Goal: Task Accomplishment & Management: Manage account settings

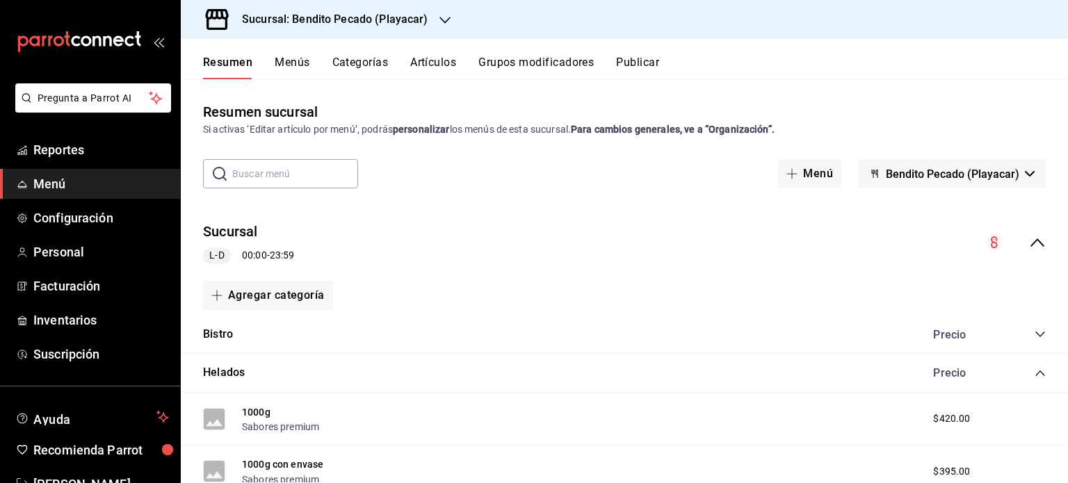
click at [648, 63] on button "Publicar" at bounding box center [637, 68] width 43 height 24
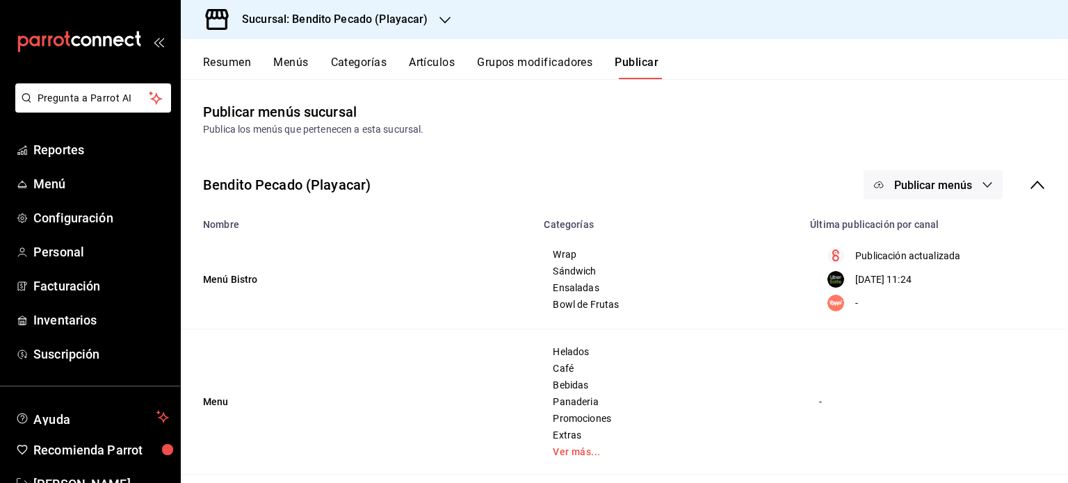
click at [236, 58] on button "Resumen" at bounding box center [227, 68] width 48 height 24
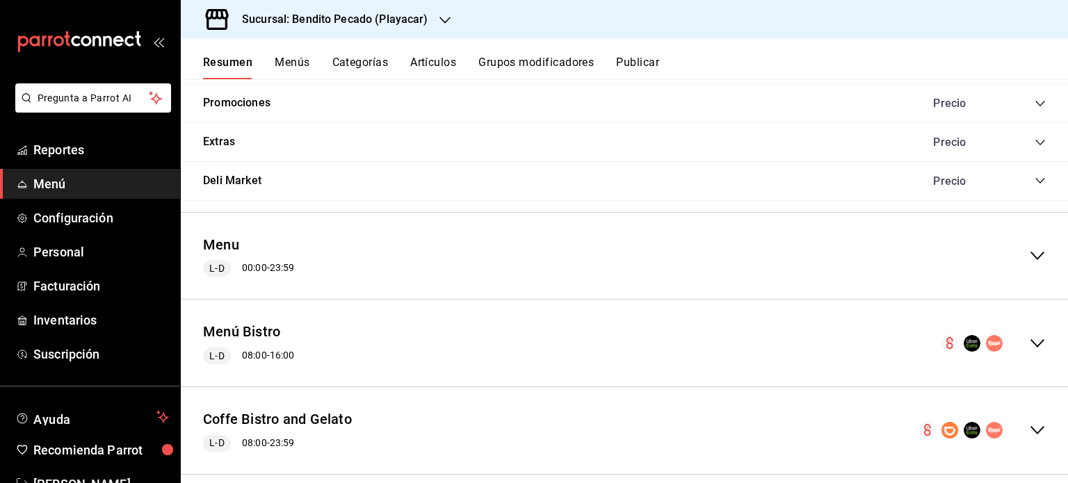
scroll to position [1705, 0]
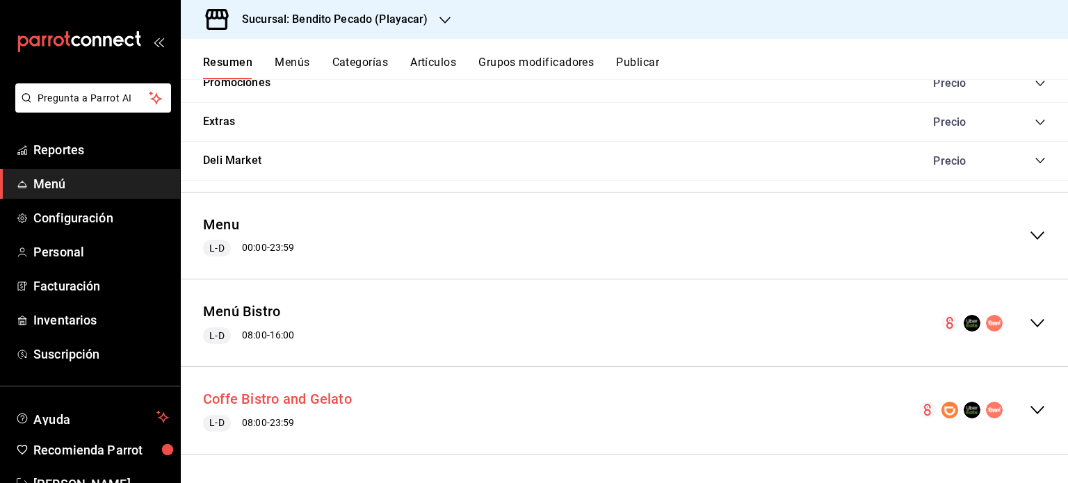
click at [337, 402] on button "Coffe Bistro and Gelato" at bounding box center [277, 399] width 149 height 20
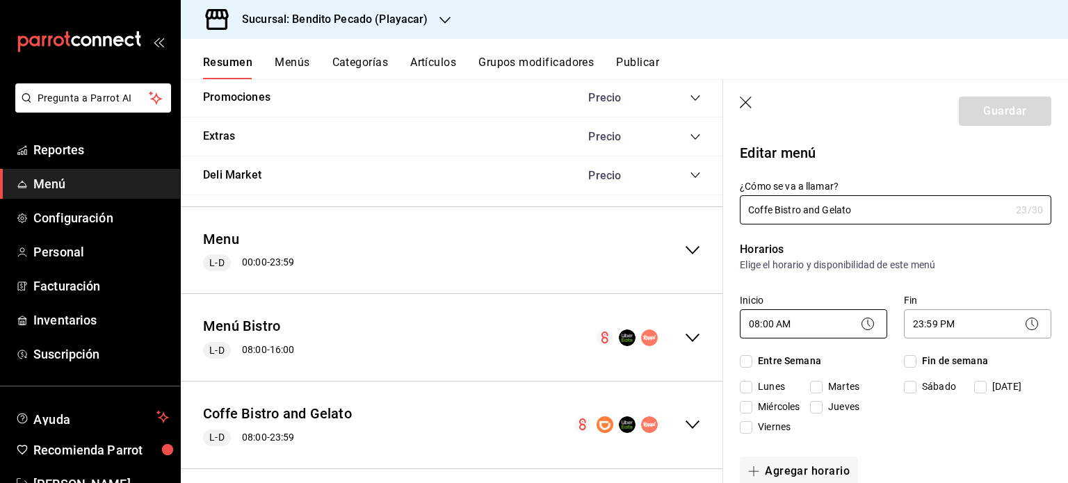
checkbox input "true"
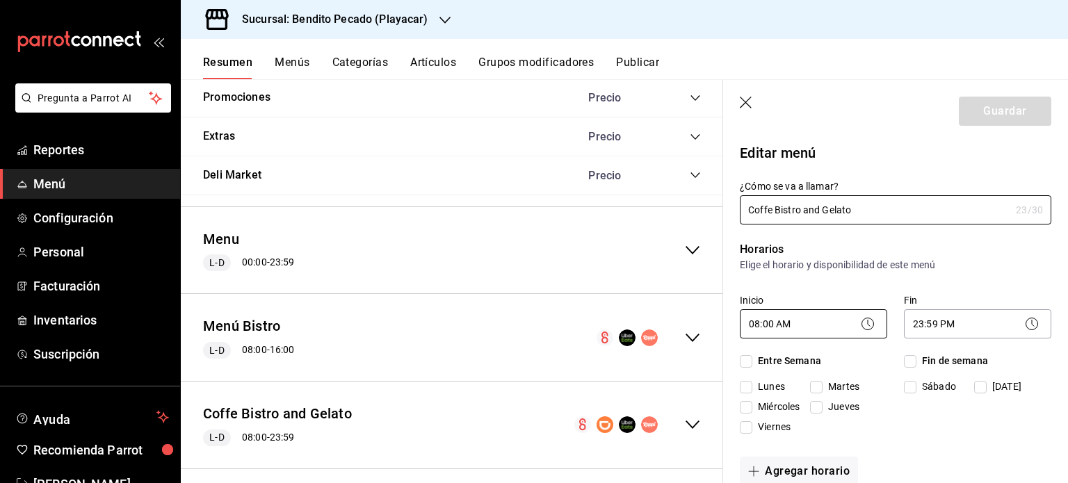
checkbox input "true"
click at [651, 43] on div "Resumen Menús Categorías Artículos Grupos modificadores Publicar" at bounding box center [624, 59] width 887 height 40
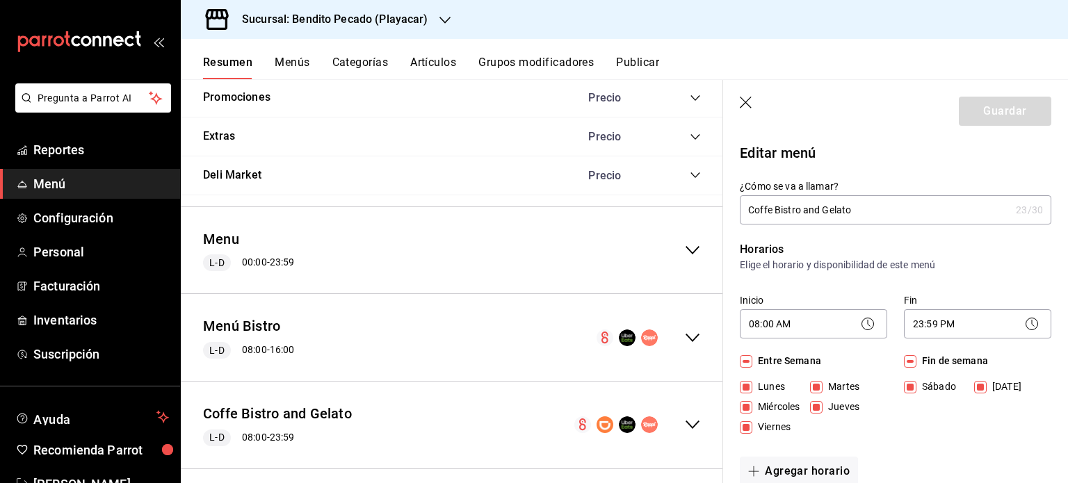
click at [652, 58] on button "Publicar" at bounding box center [637, 68] width 43 height 24
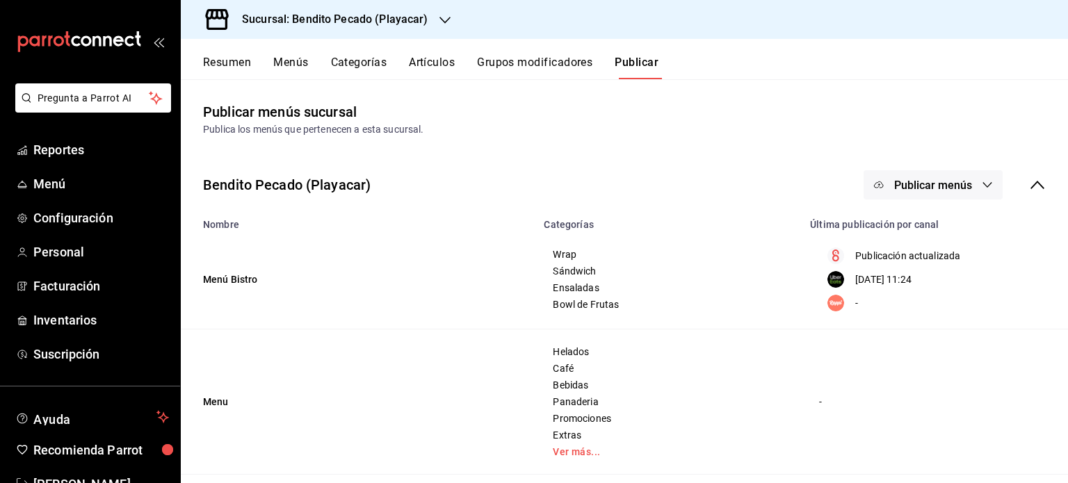
click at [964, 183] on button "Publicar menús" at bounding box center [933, 184] width 139 height 29
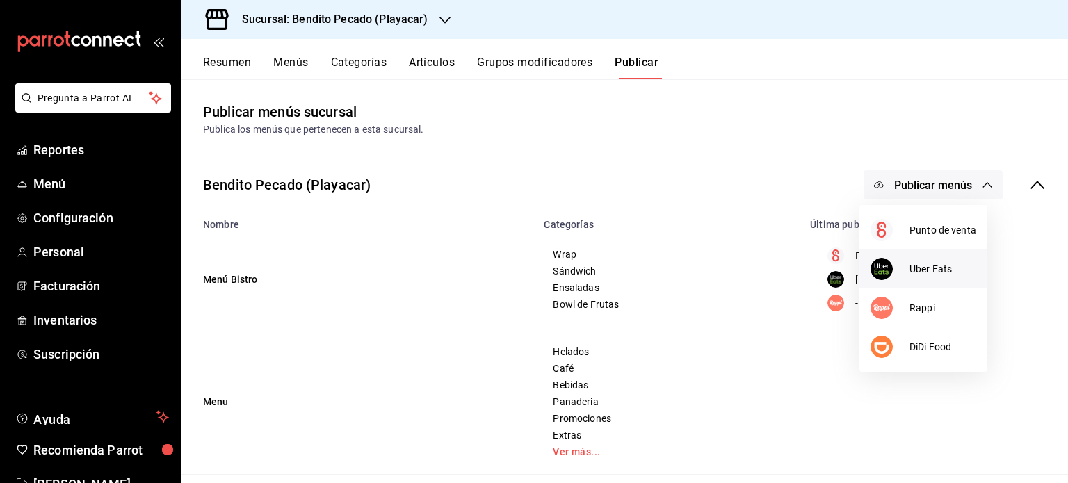
click at [946, 266] on span "Uber Eats" at bounding box center [943, 269] width 67 height 15
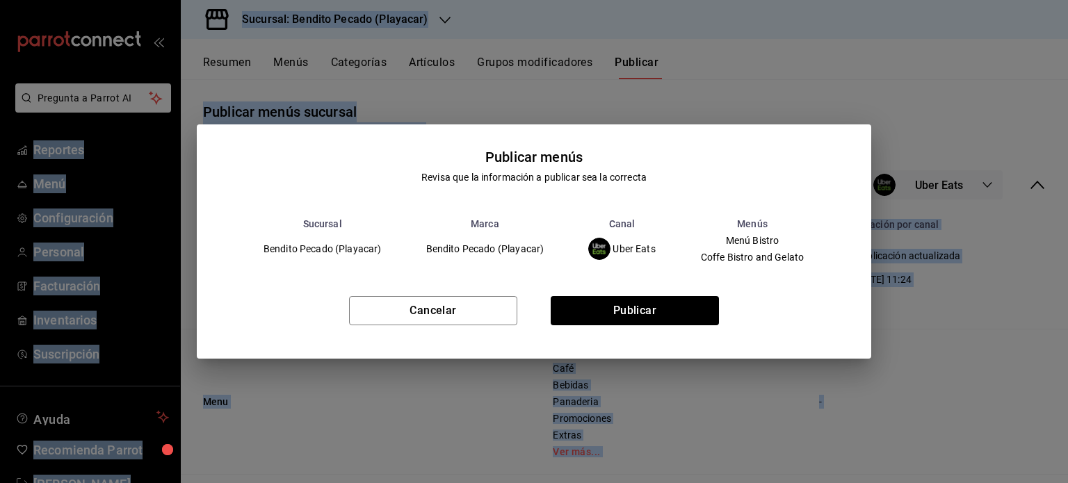
click at [946, 266] on div "Publicar menús Revisa que la información a publicar sea la correcta Sucursal Ma…" at bounding box center [534, 241] width 1068 height 483
click at [670, 316] on button "Publicar" at bounding box center [635, 310] width 168 height 29
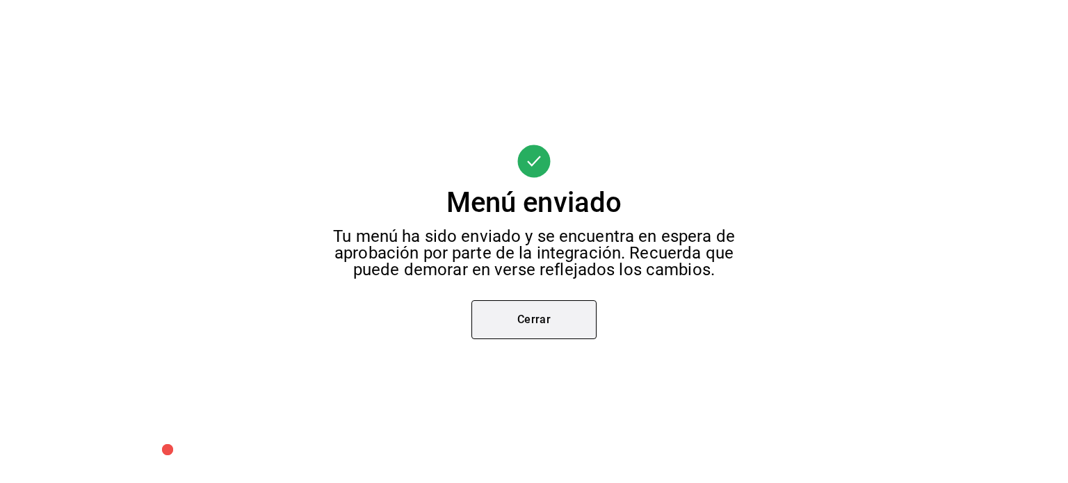
click at [531, 318] on button "Cerrar" at bounding box center [534, 319] width 125 height 39
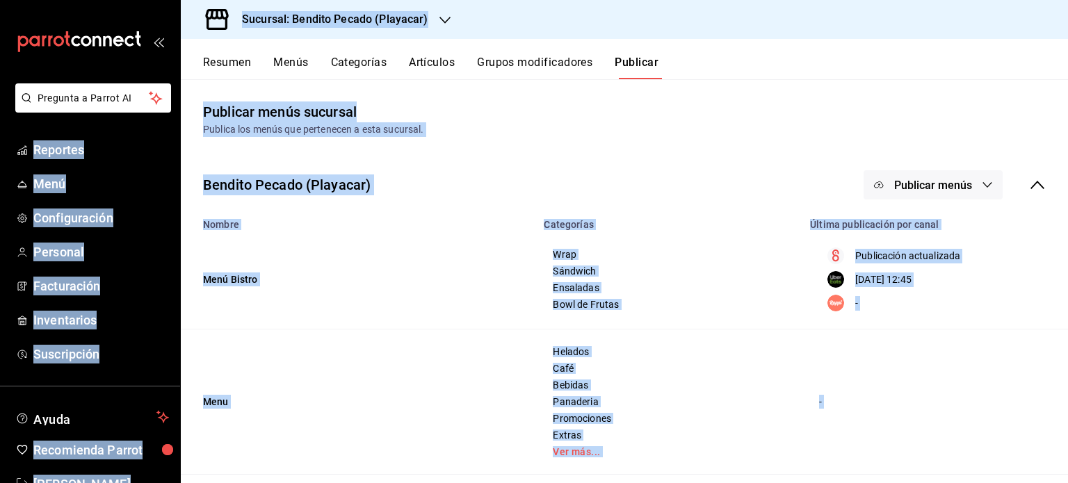
click at [294, 63] on button "Menús" at bounding box center [290, 68] width 35 height 24
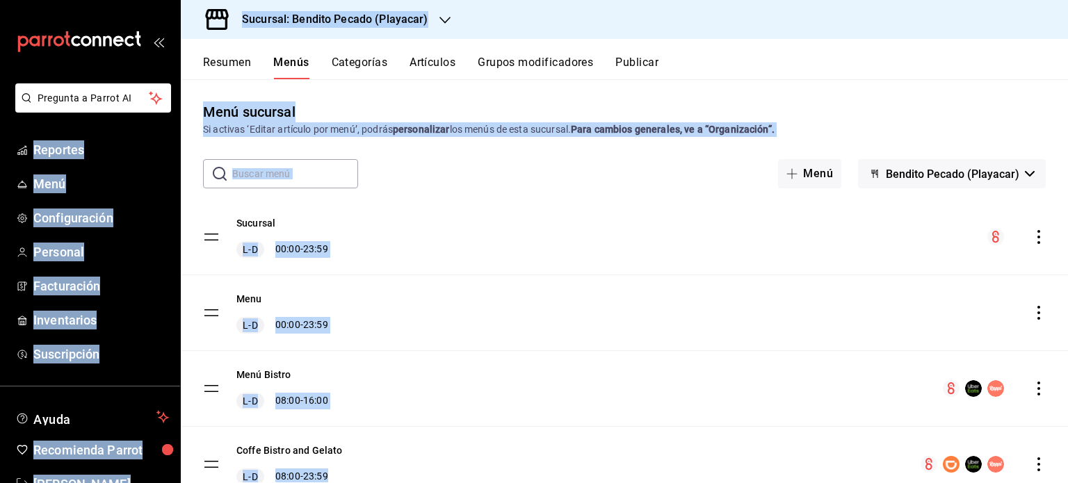
click at [241, 67] on button "Resumen" at bounding box center [227, 68] width 48 height 24
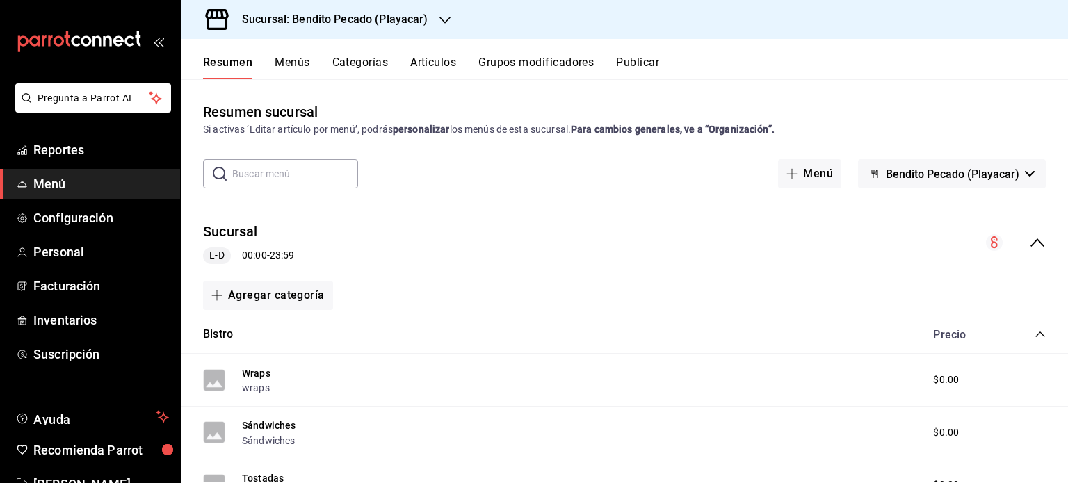
click at [1034, 252] on div "Sucursal L-D 00:00 - 23:59" at bounding box center [624, 243] width 887 height 65
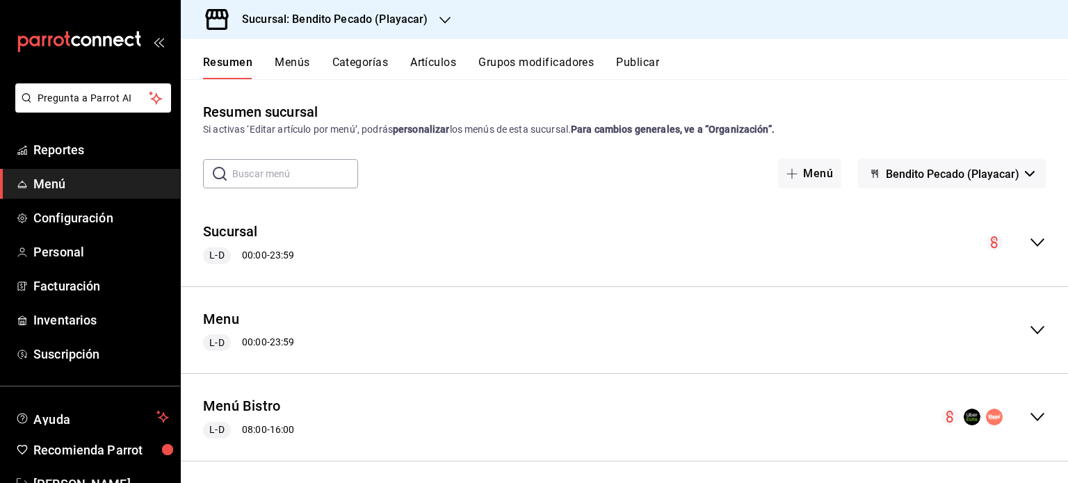
click at [649, 63] on button "Publicar" at bounding box center [637, 68] width 43 height 24
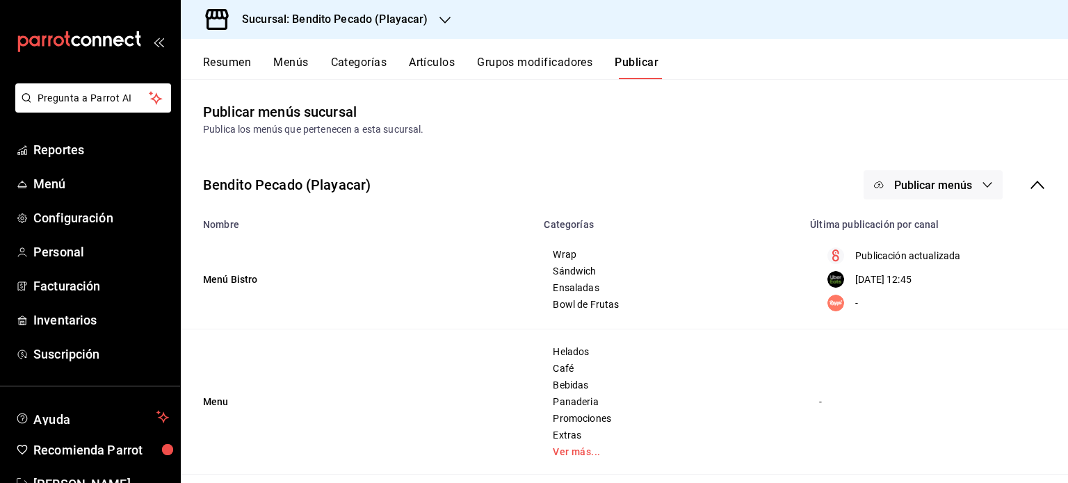
click at [234, 66] on button "Resumen" at bounding box center [227, 68] width 48 height 24
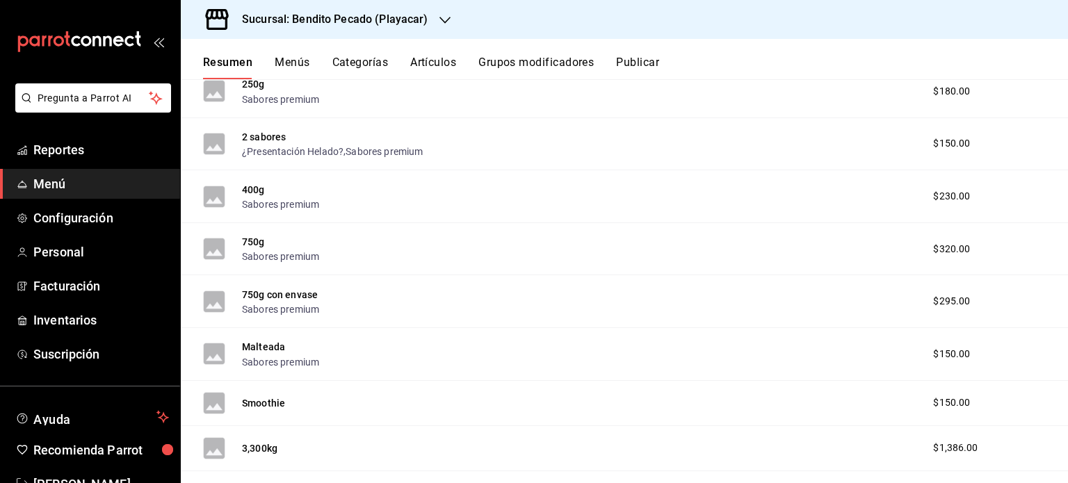
scroll to position [1705, 0]
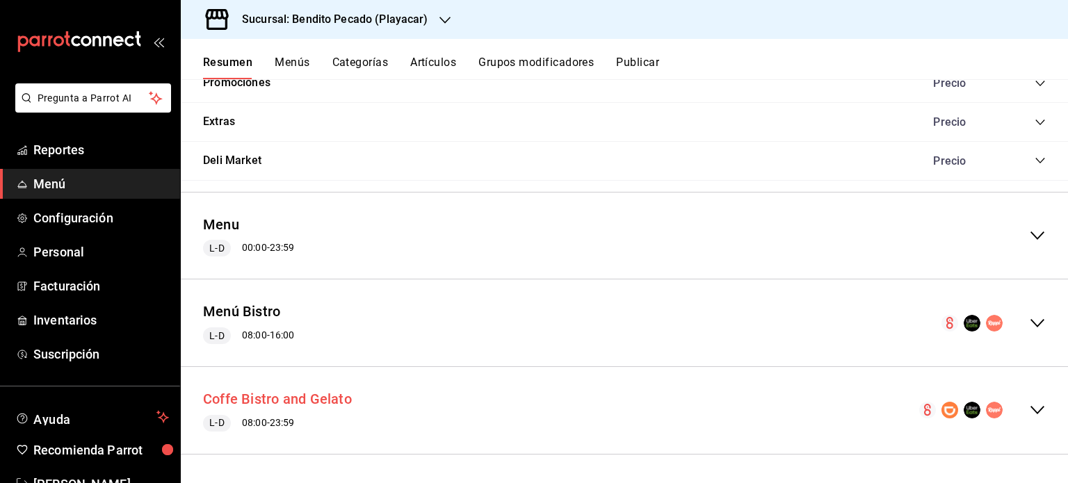
click at [335, 402] on button "Coffe Bistro and Gelato" at bounding box center [277, 399] width 149 height 20
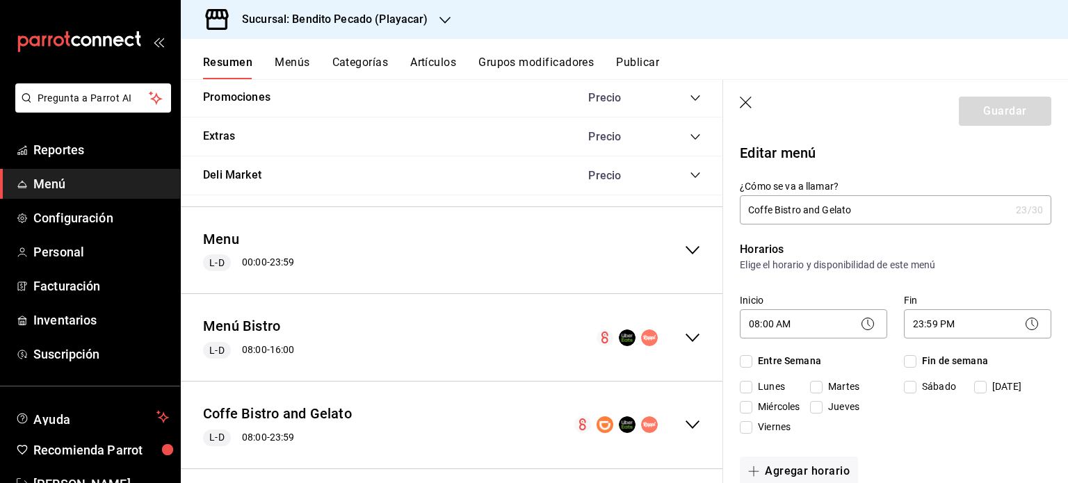
checkbox input "true"
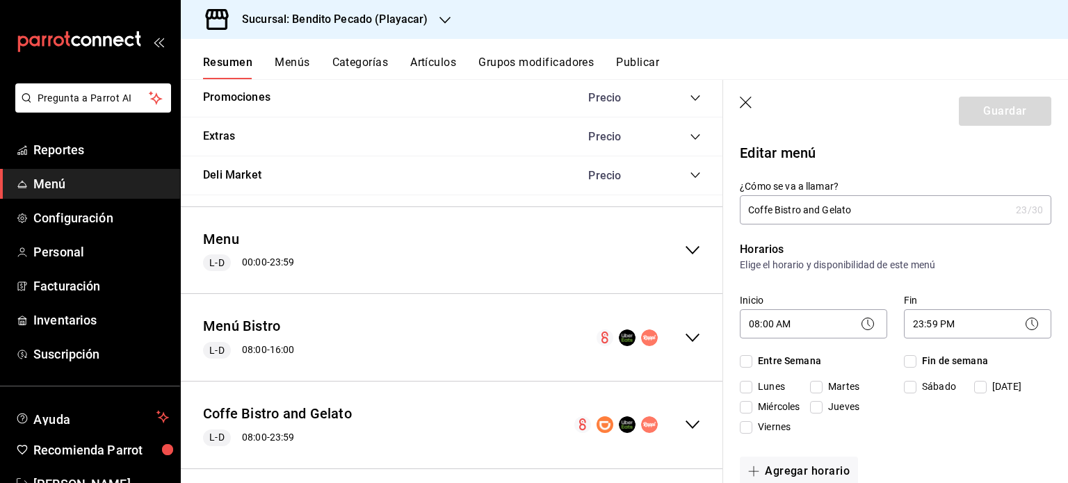
checkbox input "true"
drag, startPoint x: 821, startPoint y: 207, endPoint x: 677, endPoint y: 219, distance: 144.5
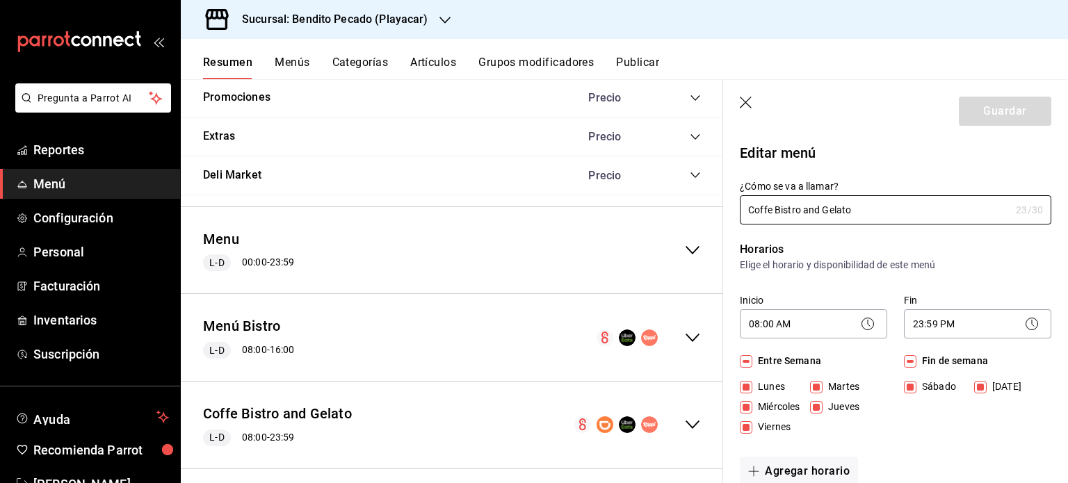
click at [677, 219] on main "Resumen sucursal Si activas ‘Editar artículo por menú’, podrás personalizar los…" at bounding box center [624, 281] width 887 height 404
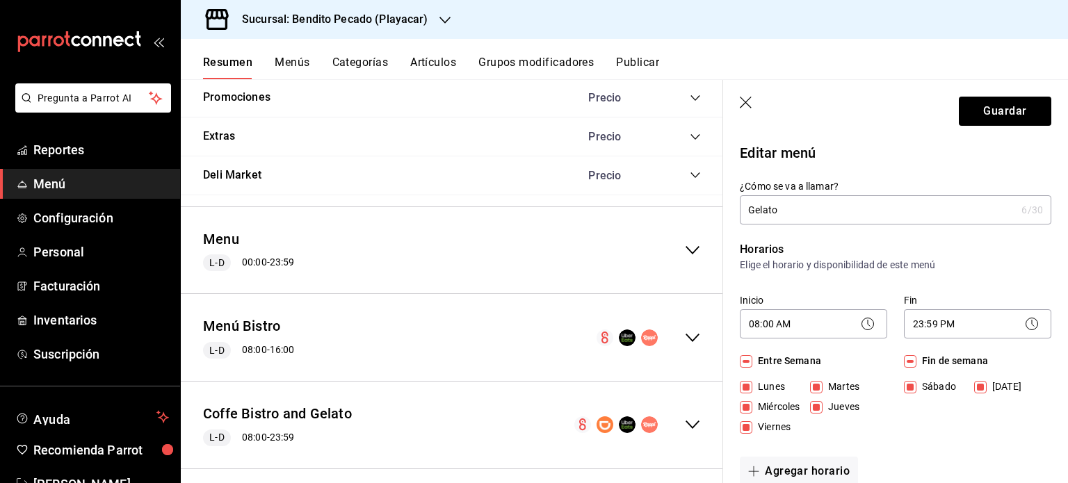
click at [812, 200] on input "Gelato" at bounding box center [878, 210] width 276 height 28
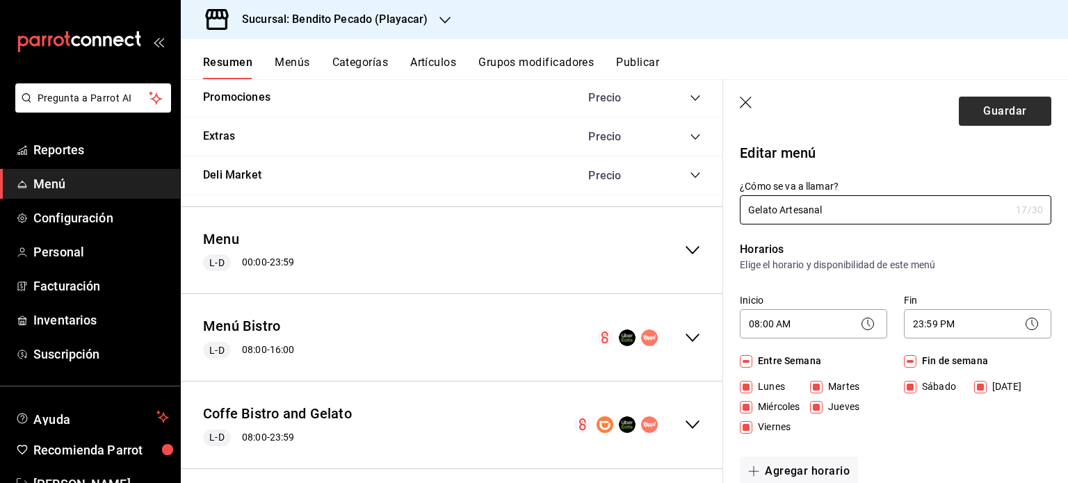
type input "Gelato Artesanal"
click at [982, 114] on button "Guardar" at bounding box center [1005, 111] width 93 height 29
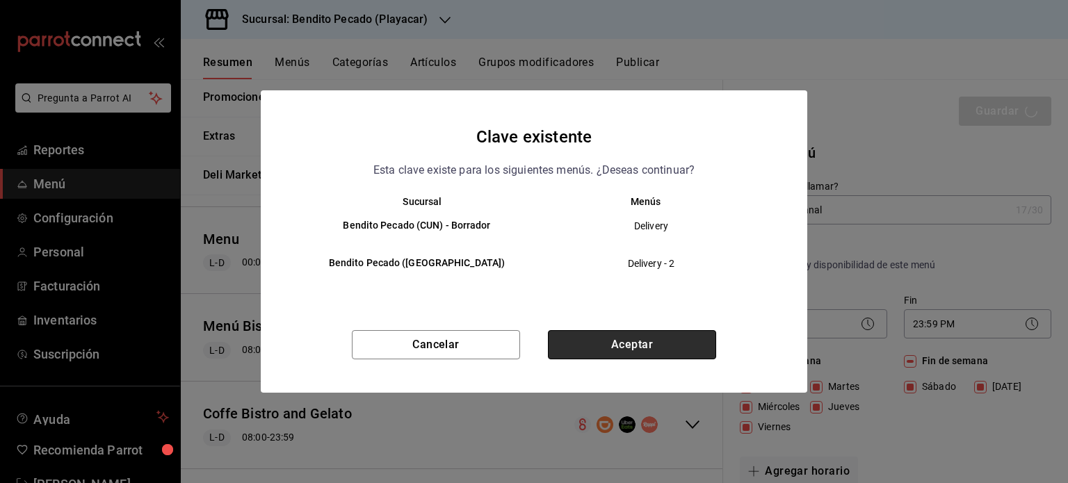
click at [626, 343] on button "Aceptar" at bounding box center [632, 344] width 168 height 29
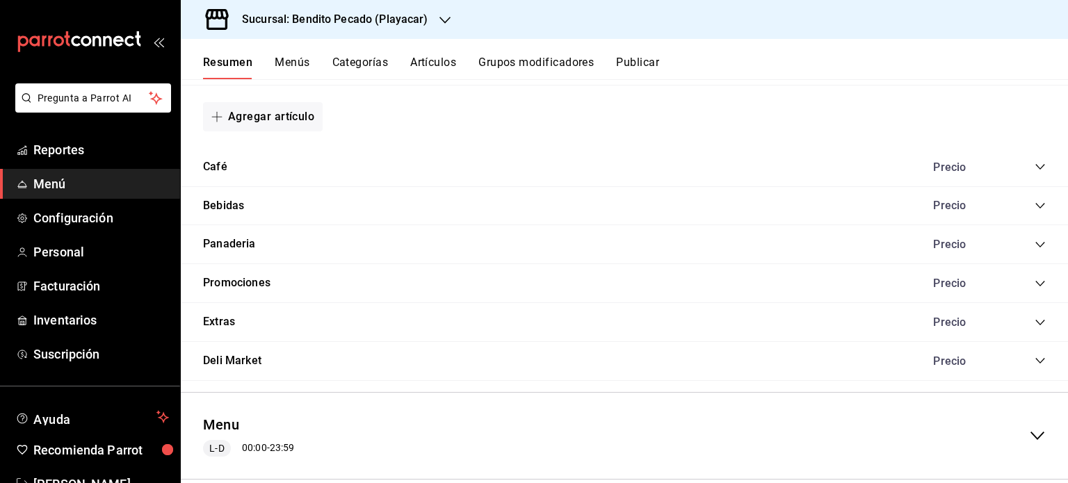
scroll to position [1705, 0]
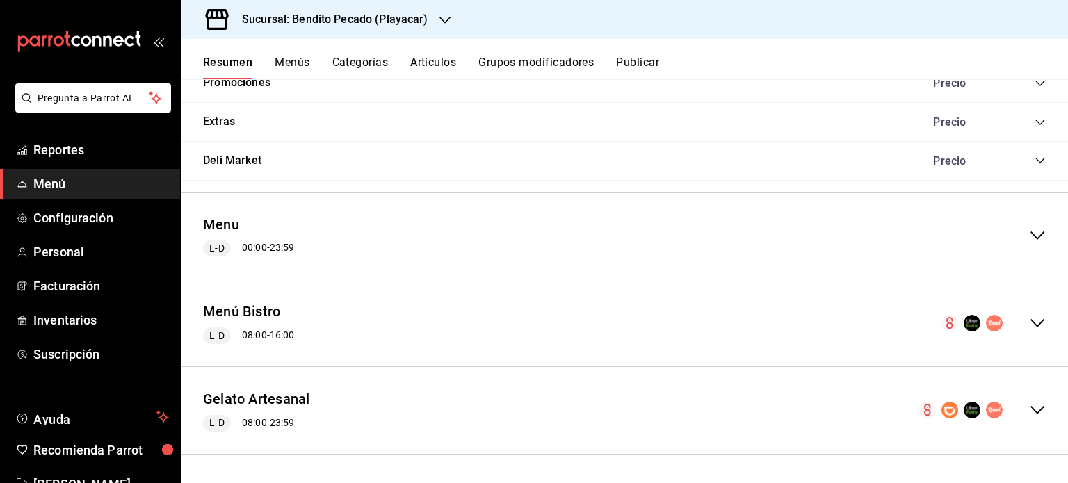
click at [666, 43] on div "Resumen Menús Categorías Artículos Grupos modificadores Publicar" at bounding box center [624, 59] width 887 height 40
click at [646, 61] on button "Publicar" at bounding box center [637, 68] width 43 height 24
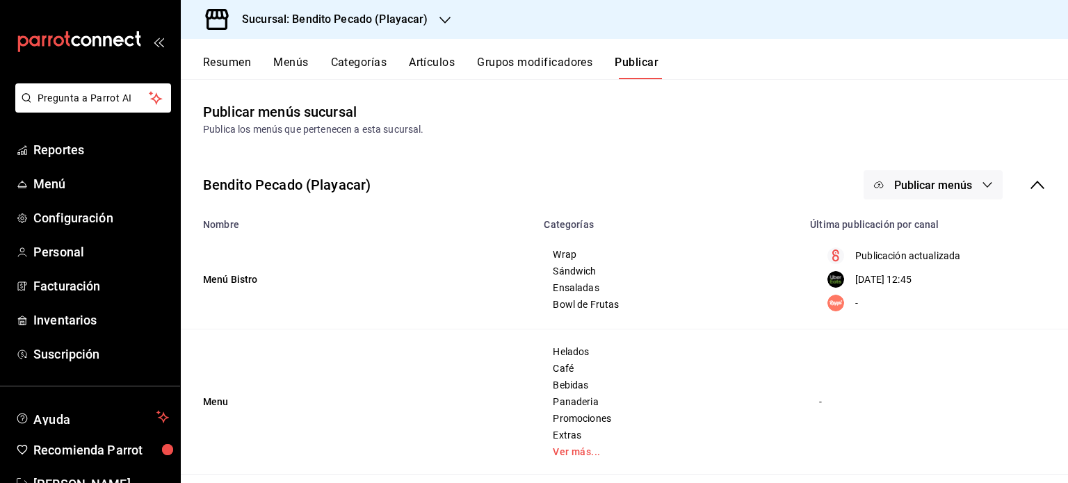
click at [936, 179] on span "Publicar menús" at bounding box center [933, 185] width 78 height 13
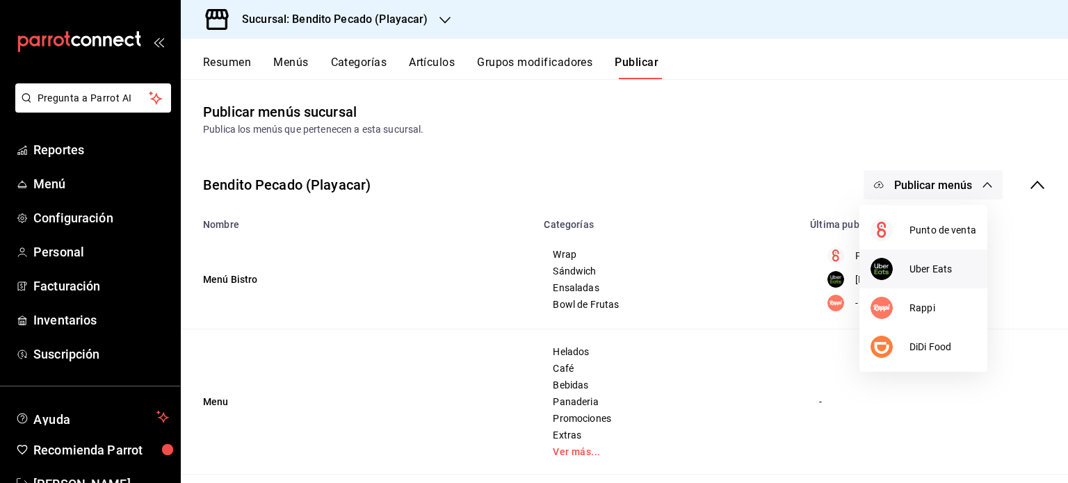
click at [935, 275] on span "Uber Eats" at bounding box center [943, 269] width 67 height 15
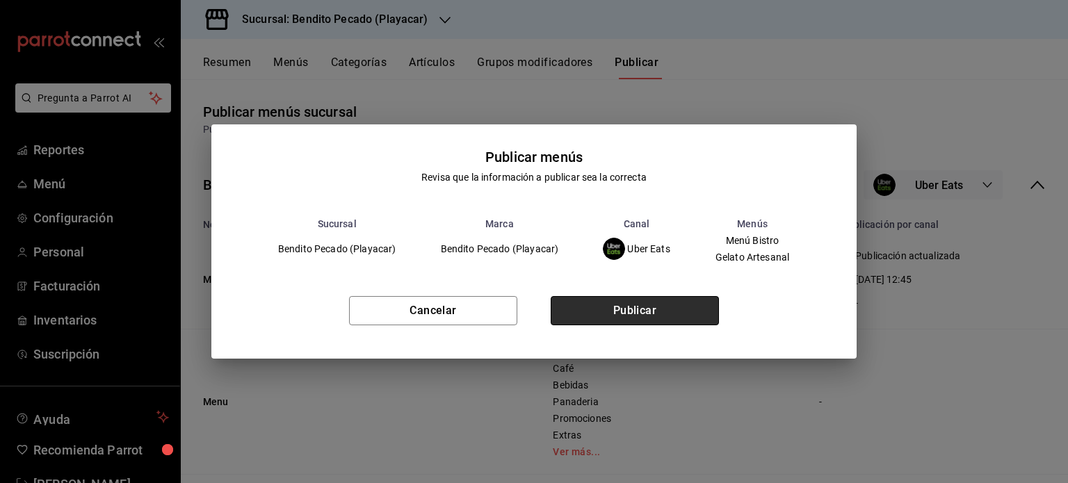
click at [674, 310] on button "Publicar" at bounding box center [635, 310] width 168 height 29
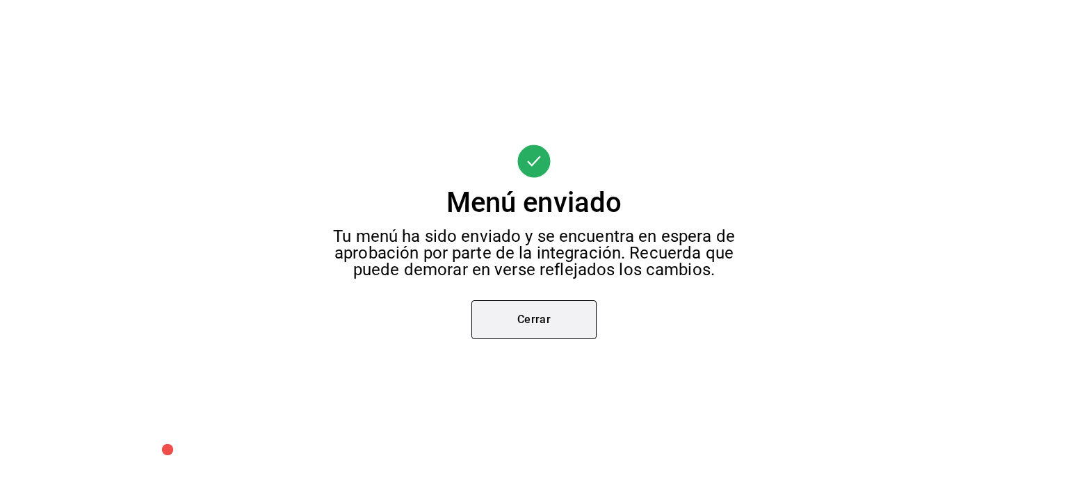
click at [560, 330] on button "Cerrar" at bounding box center [534, 319] width 125 height 39
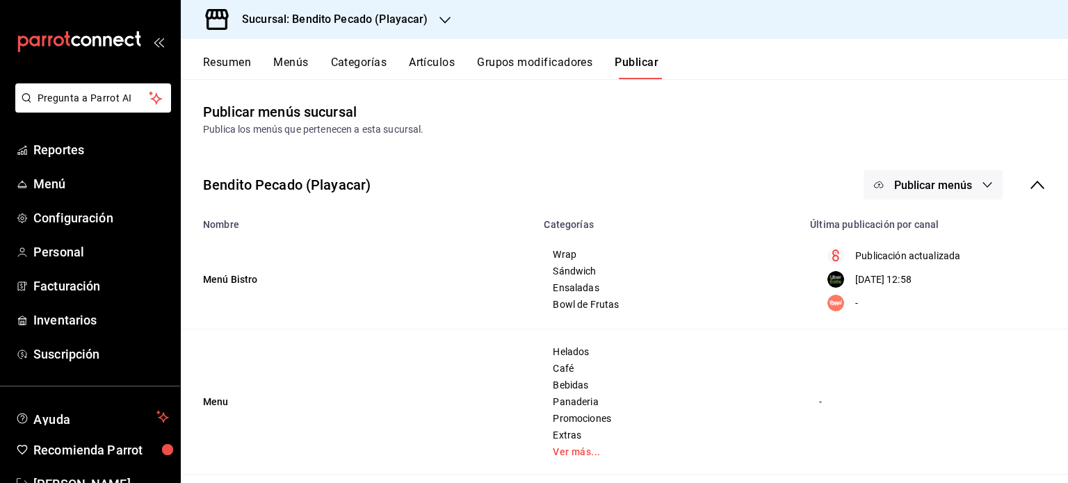
click at [938, 190] on span "Publicar menús" at bounding box center [933, 185] width 78 height 13
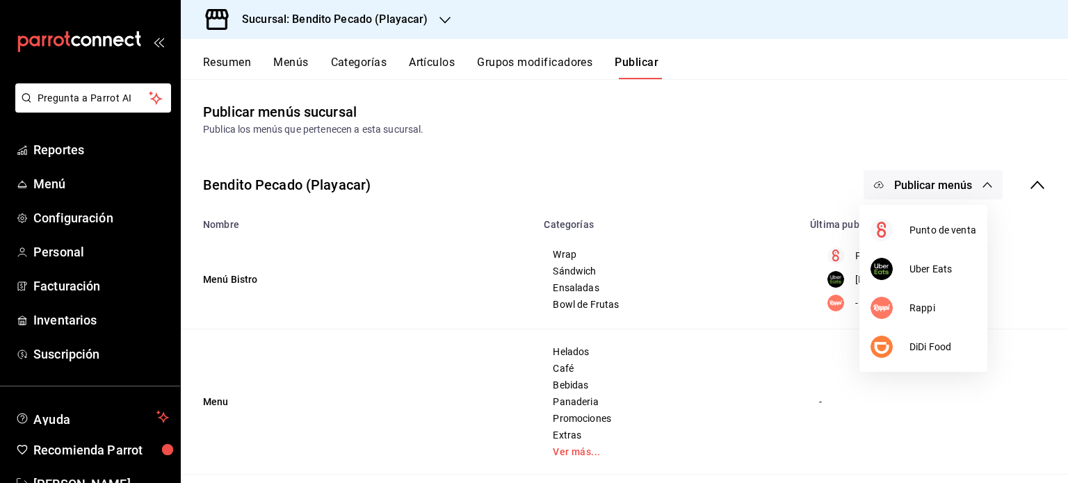
click at [832, 184] on div at bounding box center [534, 241] width 1068 height 483
